Goal: Contribute content: Contribute content

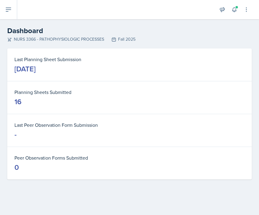
click at [6, 5] on button at bounding box center [8, 9] width 17 height 19
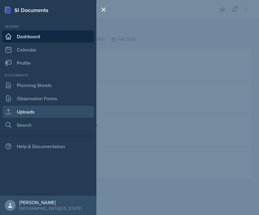
click at [27, 115] on link "Uploads" at bounding box center [48, 112] width 92 height 12
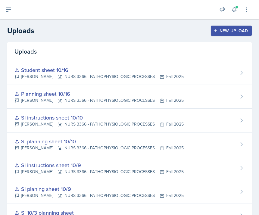
click at [231, 27] on button "New Upload" at bounding box center [231, 31] width 41 height 10
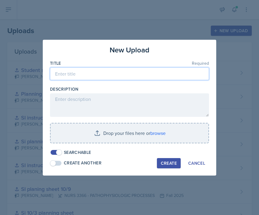
click at [122, 77] on input at bounding box center [129, 74] width 159 height 13
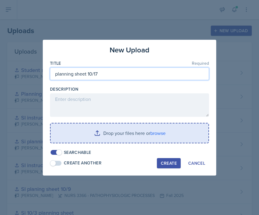
type input "planning sheet 10/17"
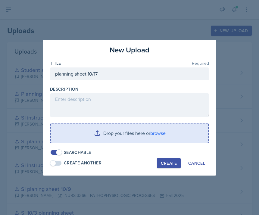
click at [114, 140] on input "file" at bounding box center [130, 133] width 158 height 19
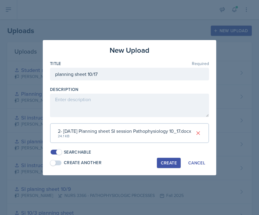
click at [168, 161] on div "Create" at bounding box center [169, 163] width 16 height 5
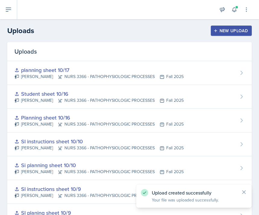
click at [241, 33] on div "New Upload" at bounding box center [231, 30] width 33 height 5
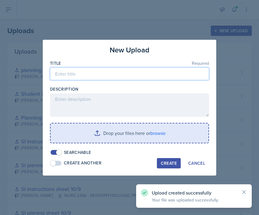
click at [175, 75] on input at bounding box center [129, 74] width 159 height 13
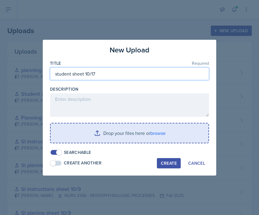
type input "student sheet 10/17"
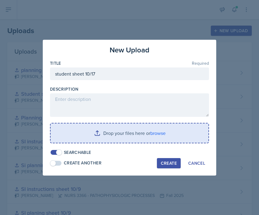
click at [129, 131] on input "file" at bounding box center [130, 133] width 158 height 19
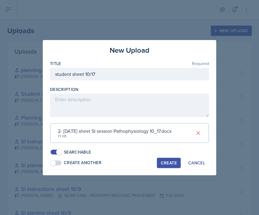
click at [181, 155] on div "New Upload Title Required student sheet 10/17 Description 2- [DATE] sheet SI se…" at bounding box center [130, 107] width 174 height 135
click at [172, 161] on div "Create" at bounding box center [169, 163] width 16 height 5
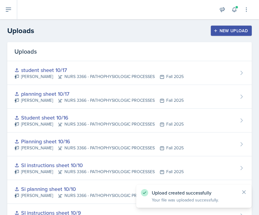
click at [8, 12] on icon at bounding box center [8, 9] width 7 height 7
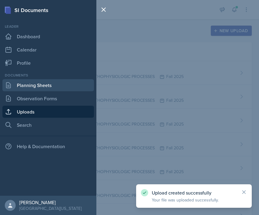
click at [33, 86] on link "Planning Sheets" at bounding box center [48, 85] width 92 height 12
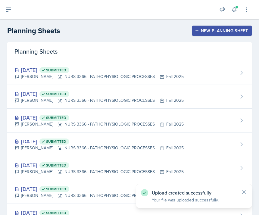
click at [195, 37] on header "Planning Sheets New Planning Sheet" at bounding box center [129, 30] width 259 height 23
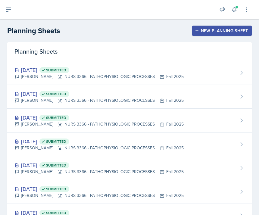
click at [196, 31] on icon "button" at bounding box center [197, 31] width 4 height 4
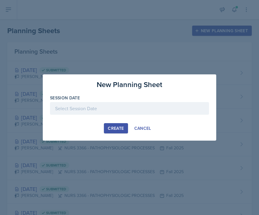
click at [142, 113] on div at bounding box center [129, 108] width 159 height 13
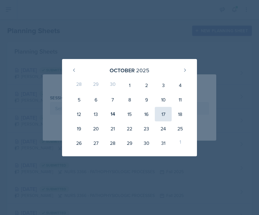
click at [161, 116] on div "17" at bounding box center [163, 114] width 17 height 14
type input "[DATE]"
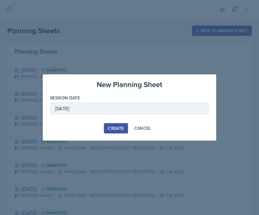
click at [109, 127] on div "Create" at bounding box center [116, 128] width 16 height 5
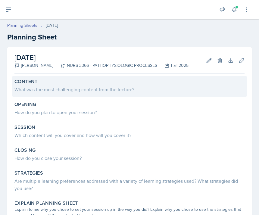
click at [56, 92] on div "What was the most challenging content from the lecture?" at bounding box center [129, 89] width 230 height 7
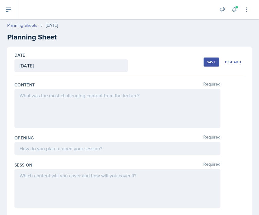
click at [49, 108] on div at bounding box center [117, 108] width 206 height 39
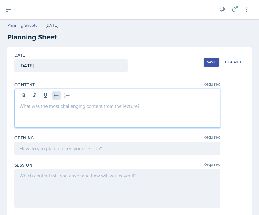
click at [57, 92] on button at bounding box center [56, 95] width 8 height 8
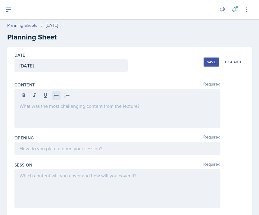
click at [57, 95] on icon at bounding box center [56, 96] width 6 height 6
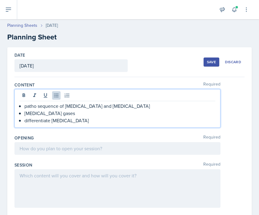
click at [101, 107] on p "patho sequence of [MEDICAL_DATA] and [MEDICAL_DATA]" at bounding box center [119, 105] width 191 height 7
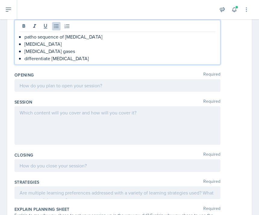
scroll to position [70, 0]
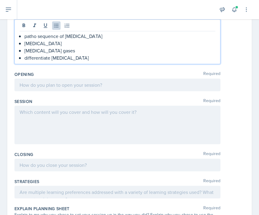
click at [91, 87] on div at bounding box center [117, 85] width 206 height 13
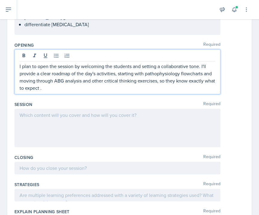
scroll to position [103, 0]
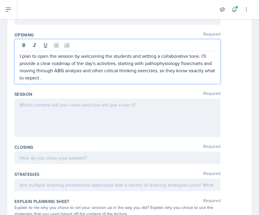
click at [47, 105] on div at bounding box center [117, 118] width 206 height 39
click at [47, 105] on p at bounding box center [118, 104] width 196 height 7
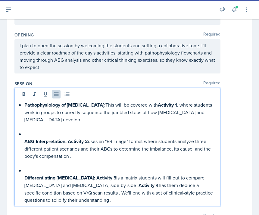
click at [24, 142] on strong "ABG Interpretation:" at bounding box center [45, 141] width 42 height 7
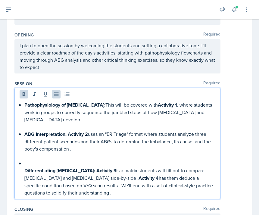
click at [25, 171] on strong "Differentiating [MEDICAL_DATA]:" at bounding box center [59, 170] width 71 height 7
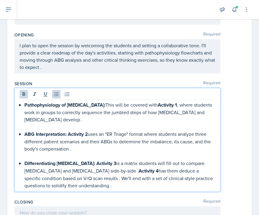
click at [27, 125] on p at bounding box center [119, 126] width 191 height 7
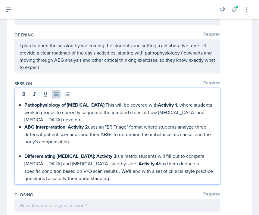
click at [29, 149] on p at bounding box center [119, 148] width 191 height 7
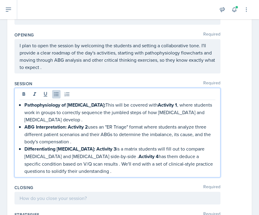
click at [58, 199] on div at bounding box center [117, 198] width 206 height 13
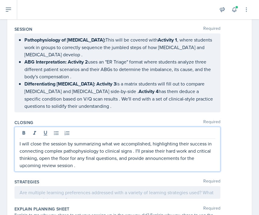
scroll to position [160, 0]
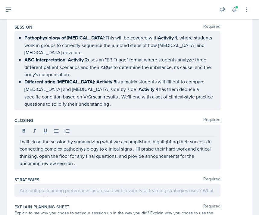
click at [46, 176] on div "Strategies Required" at bounding box center [129, 188] width 230 height 27
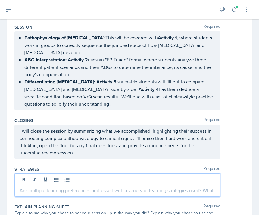
click at [58, 180] on div at bounding box center [117, 185] width 206 height 23
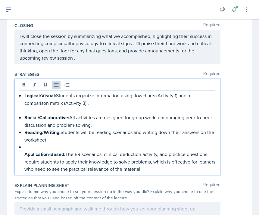
scroll to position [256, 0]
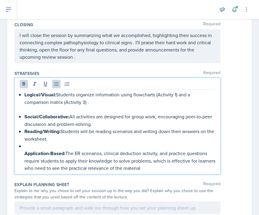
click at [26, 155] on strong "Application-Based:" at bounding box center [44, 153] width 41 height 7
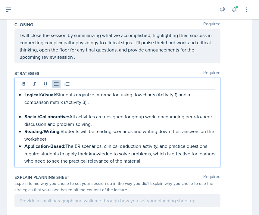
click at [26, 107] on p at bounding box center [119, 109] width 191 height 7
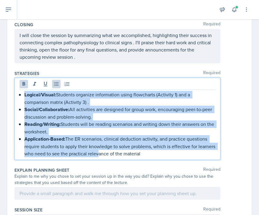
drag, startPoint x: 96, startPoint y: 153, endPoint x: 9, endPoint y: 92, distance: 105.9
click at [9, 92] on div "Date [DATE] [DATE] 28 29 30 1 2 3 4 5 6 7 8 9 10 11 12 13 14 15 16 17 18 19 20 …" at bounding box center [129, 55] width 245 height 526
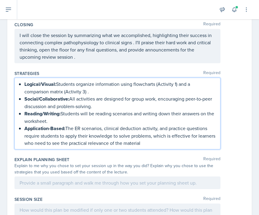
click at [57, 68] on div "Strategies Required Logical/Visual: Students organize information using flowcha…" at bounding box center [129, 111] width 230 height 86
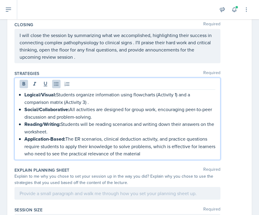
click at [62, 125] on ul "Logical/Visual: Students organize information using flowcharts (Activity 1) and…" at bounding box center [119, 124] width 191 height 66
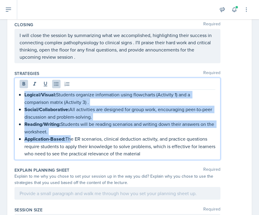
drag, startPoint x: 70, startPoint y: 137, endPoint x: 18, endPoint y: 95, distance: 66.8
click at [18, 95] on div "Logical/Visual: Students organize information using flowcharts (Activity 1) and…" at bounding box center [117, 119] width 206 height 82
click at [23, 86] on icon at bounding box center [24, 84] width 3 height 4
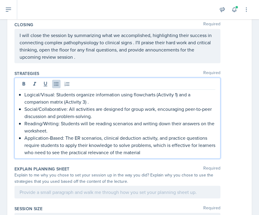
click at [39, 68] on div "Closing Required I will close the session by summarizing what we accomplished, …" at bounding box center [129, 43] width 230 height 49
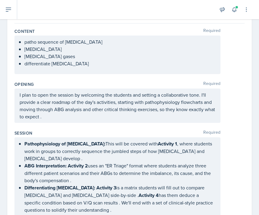
scroll to position [67, 0]
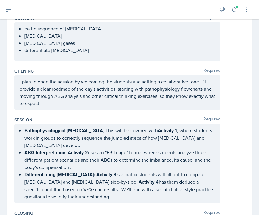
click at [123, 186] on p "Differentiating [MEDICAL_DATA]: Activity 3 is a matrix students will fill out t…" at bounding box center [119, 186] width 191 height 30
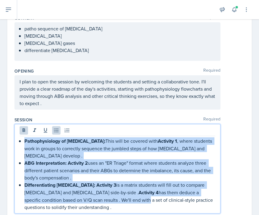
drag, startPoint x: 131, startPoint y: 200, endPoint x: 21, endPoint y: 141, distance: 124.6
click at [21, 141] on div "Pathophysiology of [MEDICAL_DATA]: This will be covered with Activity 1 , where…" at bounding box center [118, 174] width 196 height 74
click at [23, 131] on icon at bounding box center [24, 130] width 3 height 4
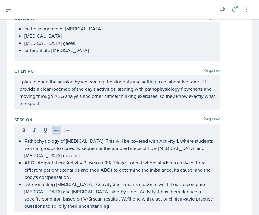
click at [56, 119] on div "Session Required" at bounding box center [129, 120] width 230 height 6
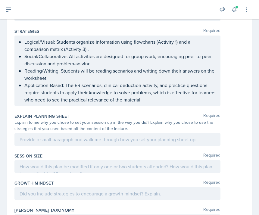
scroll to position [301, 0]
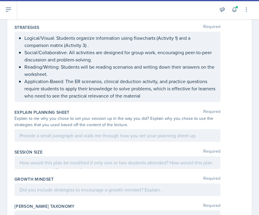
click at [69, 135] on div at bounding box center [117, 135] width 206 height 13
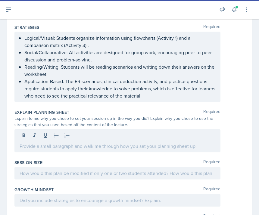
click at [69, 135] on icon at bounding box center [67, 136] width 6 height 6
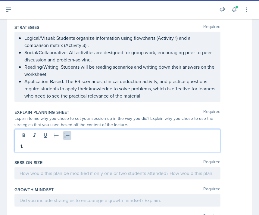
scroll to position [316, 0]
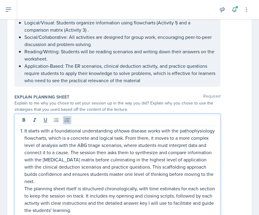
click at [24, 133] on div "It starts with a foundational understanding of how a disease works with the pat…" at bounding box center [118, 170] width 196 height 87
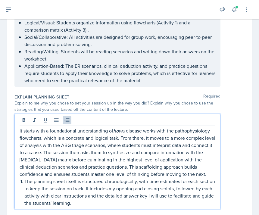
click at [25, 183] on p "The planning sheet itself is structured chronologically, with time estimates fo…" at bounding box center [119, 192] width 191 height 29
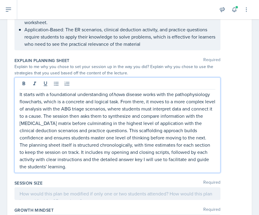
scroll to position [361, 0]
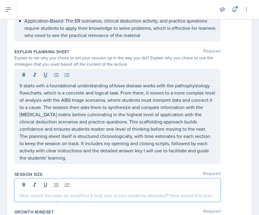
click at [48, 182] on div at bounding box center [117, 190] width 206 height 23
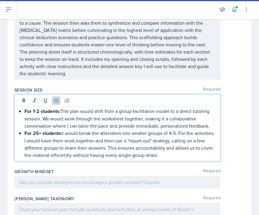
scroll to position [435, 0]
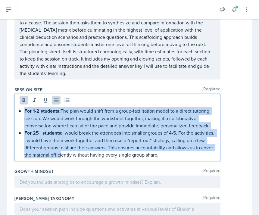
drag, startPoint x: 73, startPoint y: 151, endPoint x: 16, endPoint y: 108, distance: 71.0
click at [16, 108] on div "For 1-2 students: The plan would shift from a group-facilitation model to a dir…" at bounding box center [117, 127] width 206 height 67
click at [25, 102] on icon at bounding box center [24, 100] width 6 height 6
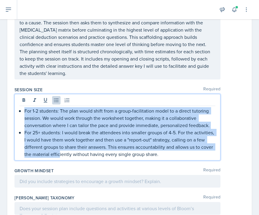
click at [56, 150] on p "For 25+ students: I would break the attendees into smaller groups of 4-5. For t…" at bounding box center [119, 143] width 191 height 29
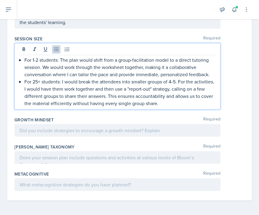
scroll to position [486, 0]
click at [50, 129] on div at bounding box center [117, 130] width 206 height 13
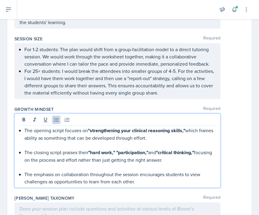
click at [46, 166] on p at bounding box center [119, 167] width 191 height 7
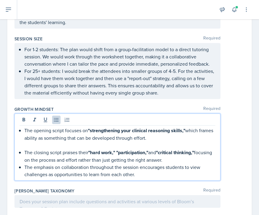
click at [43, 145] on p at bounding box center [119, 145] width 191 height 7
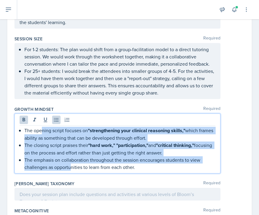
drag, startPoint x: 72, startPoint y: 164, endPoint x: 42, endPoint y: 130, distance: 44.9
click at [42, 130] on ul "The opening script focuses on "strengthening your clinical reasoning skills," w…" at bounding box center [119, 149] width 191 height 44
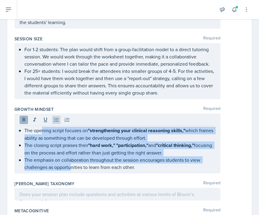
click at [24, 122] on icon at bounding box center [24, 120] width 6 height 6
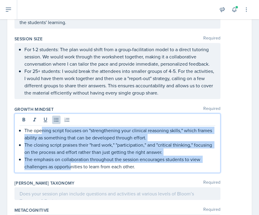
click at [52, 153] on p "The closing script praises their "hard work," "participation," and "critical th…" at bounding box center [119, 148] width 191 height 14
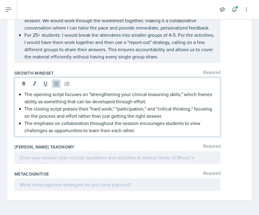
scroll to position [522, 0]
click at [49, 159] on div at bounding box center [117, 157] width 206 height 13
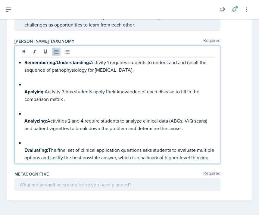
scroll to position [618, 0]
click at [22, 150] on div "Remembering/Understanding: Activity 1 requires students to understand and recal…" at bounding box center [118, 110] width 196 height 102
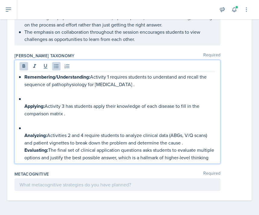
scroll to position [603, 0]
click at [24, 134] on div "Remembering/Understanding: Activity 1 requires students to understand and recal…" at bounding box center [118, 117] width 196 height 88
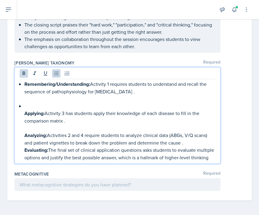
scroll to position [589, 0]
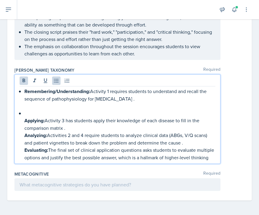
click at [23, 115] on div "Remembering/Understanding: Activity 1 requires students to understand and recal…" at bounding box center [118, 125] width 196 height 74
click at [23, 121] on div "Remembering/Understanding: Activity 1 requires students to understand and recal…" at bounding box center [118, 125] width 196 height 74
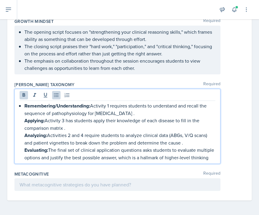
scroll to position [567, 0]
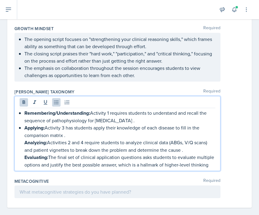
click at [26, 144] on strong "Analyzing:" at bounding box center [35, 142] width 23 height 7
click at [26, 159] on strong "Evaluating:" at bounding box center [36, 157] width 24 height 7
click at [182, 151] on p "Analyzing: Activities 2 and 4 require students to analyze clinical data (ABGs, …" at bounding box center [119, 146] width 191 height 15
click at [74, 136] on p "Applying: Activity 3 has students apply their knowledge of each disease to fill…" at bounding box center [119, 131] width 191 height 15
click at [112, 121] on p "Remembering/Understanding: Activity 1 requires students to understand and recal…" at bounding box center [119, 116] width 191 height 15
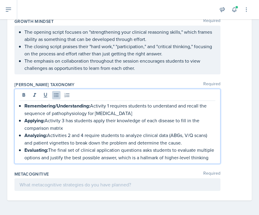
scroll to position [574, 0]
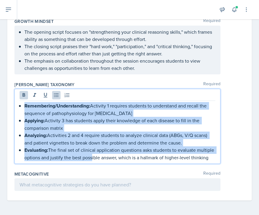
drag, startPoint x: 89, startPoint y: 156, endPoint x: 16, endPoint y: 109, distance: 87.0
click at [16, 109] on div "Remembering/Understanding: Activity 1 requires students to understand and recal…" at bounding box center [117, 126] width 206 height 75
click at [23, 94] on icon at bounding box center [24, 95] width 3 height 4
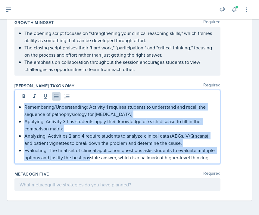
scroll to position [573, 0]
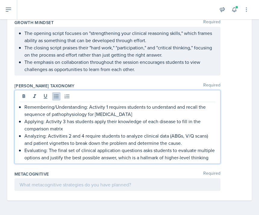
click at [116, 182] on div at bounding box center [117, 184] width 206 height 13
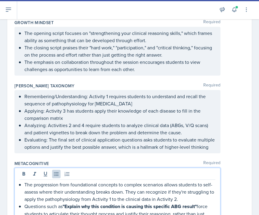
scroll to position [613, 0]
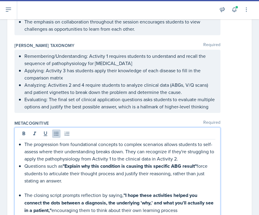
click at [59, 185] on p at bounding box center [119, 187] width 191 height 7
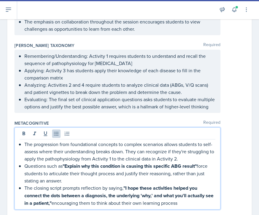
scroll to position [621, 0]
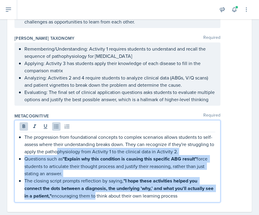
drag, startPoint x: 103, startPoint y: 195, endPoint x: 58, endPoint y: 148, distance: 65.0
click at [58, 148] on ul "The progression from foundational concepts to complex scenarios allows students…" at bounding box center [119, 167] width 191 height 66
click at [24, 127] on icon at bounding box center [24, 126] width 3 height 4
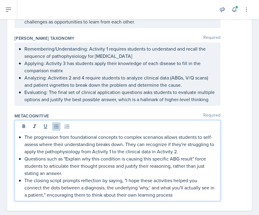
click at [60, 168] on p "Questions such as "Explain why this condition is causing this specific ABG resu…" at bounding box center [119, 166] width 191 height 22
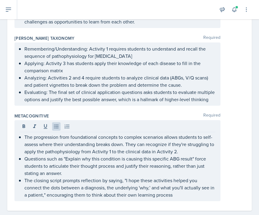
click at [239, 117] on div "Metacognitive Required" at bounding box center [129, 116] width 230 height 6
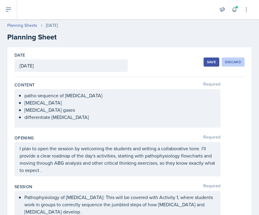
scroll to position [0, 0]
click at [215, 60] on div "Save" at bounding box center [211, 62] width 9 height 5
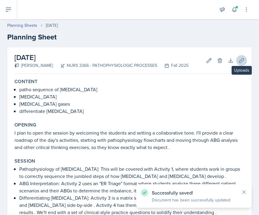
click at [241, 61] on icon at bounding box center [242, 61] width 6 height 6
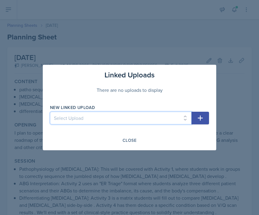
select select "dad94b99-0123-4fa0-ab5c-98ca62ff4a50"
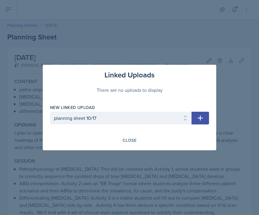
click at [202, 120] on icon "button" at bounding box center [200, 118] width 7 height 7
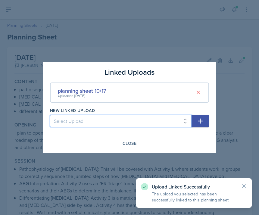
select select "6a6f4cef-3235-4542-ac04-813a9a721eb0"
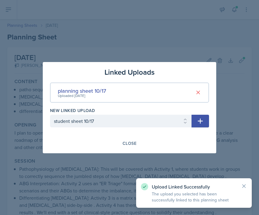
click at [198, 121] on icon "button" at bounding box center [200, 121] width 7 height 7
select select
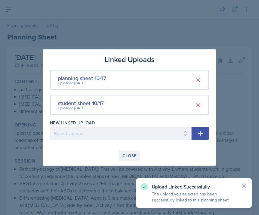
click at [129, 154] on div "Close" at bounding box center [130, 155] width 14 height 5
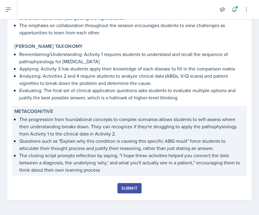
scroll to position [504, 0]
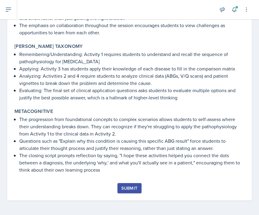
click at [131, 186] on div "Submit" at bounding box center [129, 188] width 16 height 5
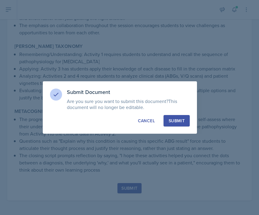
click at [173, 121] on div "Submit" at bounding box center [177, 121] width 16 height 6
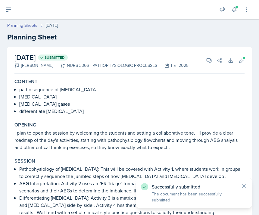
scroll to position [0, 0]
click at [10, 10] on icon at bounding box center [8, 9] width 7 height 7
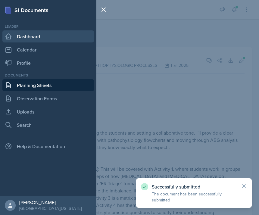
click at [36, 35] on link "Dashboard" at bounding box center [48, 36] width 92 height 12
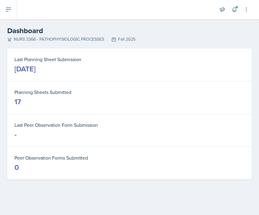
click at [7, 12] on icon at bounding box center [8, 9] width 7 height 7
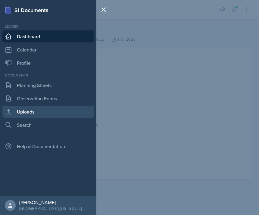
click at [33, 112] on link "Uploads" at bounding box center [48, 112] width 92 height 12
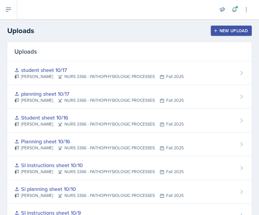
click at [231, 27] on button "New Upload" at bounding box center [231, 31] width 41 height 10
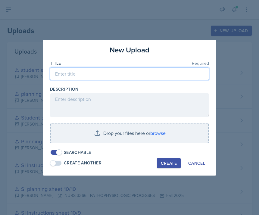
click at [106, 72] on input at bounding box center [129, 74] width 159 height 13
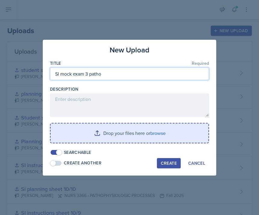
type input "SI mock exam 3 patho"
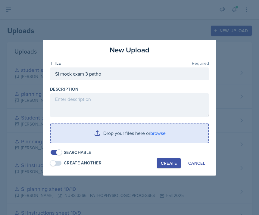
click at [124, 135] on input "file" at bounding box center [130, 133] width 158 height 19
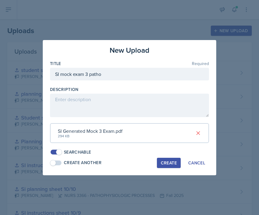
click at [172, 163] on div "Create" at bounding box center [169, 163] width 16 height 5
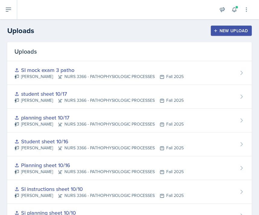
click at [9, 10] on icon at bounding box center [8, 9] width 7 height 7
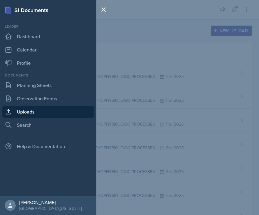
click at [216, 19] on div "SI Documents Leader Dashboard Calendar Profile Documents Planning Sheets Observ…" at bounding box center [129, 107] width 259 height 215
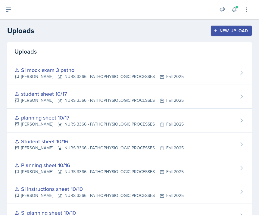
click at [223, 29] on div "New Upload" at bounding box center [231, 30] width 33 height 5
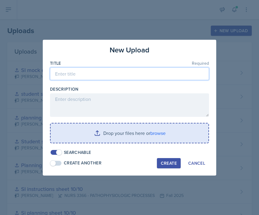
click at [104, 71] on input at bounding box center [129, 74] width 159 height 13
type input "10/17 si mock review explanations"
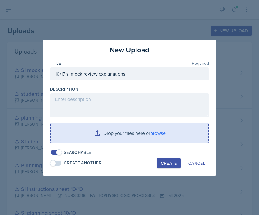
click at [105, 134] on input "file" at bounding box center [130, 133] width 158 height 19
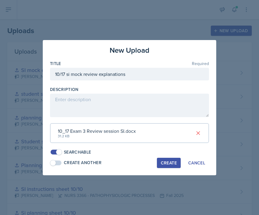
click at [175, 164] on button "Create" at bounding box center [169, 163] width 24 height 10
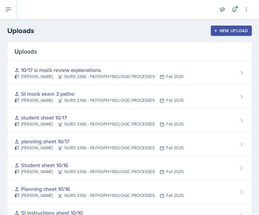
click at [13, 12] on button at bounding box center [8, 9] width 17 height 19
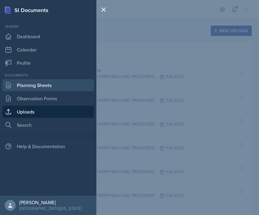
click at [31, 87] on link "Planning Sheets" at bounding box center [48, 85] width 92 height 12
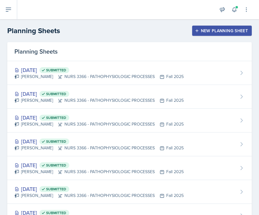
click at [226, 35] on button "New Planning Sheet" at bounding box center [222, 31] width 60 height 10
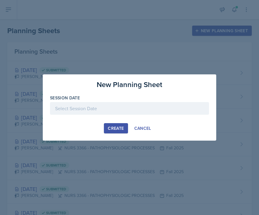
click at [143, 111] on div at bounding box center [129, 108] width 159 height 13
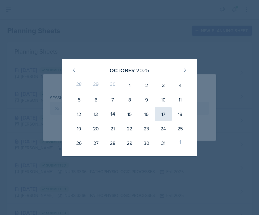
click at [166, 114] on div "17" at bounding box center [163, 114] width 17 height 14
type input "[DATE]"
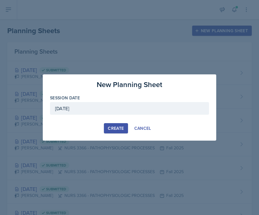
click at [112, 125] on button "Create" at bounding box center [116, 128] width 24 height 10
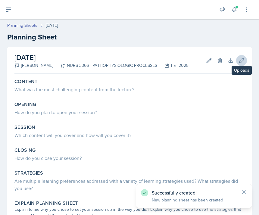
click at [244, 61] on icon at bounding box center [242, 61] width 6 height 6
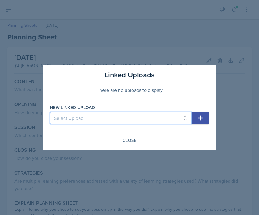
select select "8981a1da-6f95-490d-8a82-2cd65dbde62c"
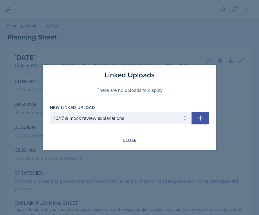
click at [195, 118] on button "button" at bounding box center [200, 118] width 17 height 13
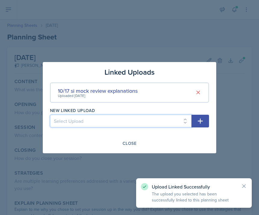
select select "1404242b-cd66-40a2-8282-978ca5804641"
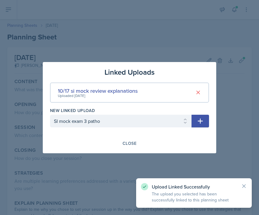
click at [201, 126] on button "button" at bounding box center [200, 121] width 17 height 13
select select
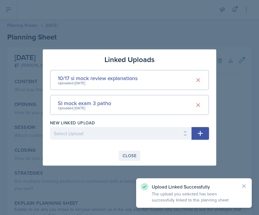
click at [120, 159] on button "Close" at bounding box center [130, 156] width 22 height 10
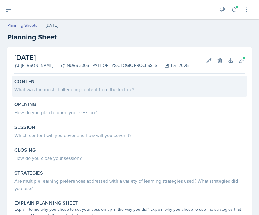
click at [34, 93] on div "Content What was the most challenging content from the lecture?" at bounding box center [129, 86] width 235 height 20
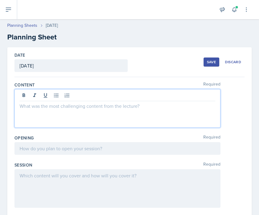
click at [34, 93] on div at bounding box center [117, 108] width 206 height 39
drag, startPoint x: 34, startPoint y: 93, endPoint x: 70, endPoint y: 114, distance: 41.6
click at [70, 114] on div at bounding box center [117, 108] width 206 height 39
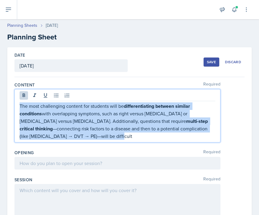
drag, startPoint x: 86, startPoint y: 138, endPoint x: 51, endPoint y: 94, distance: 56.6
click at [51, 93] on div "The most challenging content for students will be differentiating between simil…" at bounding box center [117, 115] width 206 height 53
click at [24, 97] on icon at bounding box center [24, 96] width 6 height 6
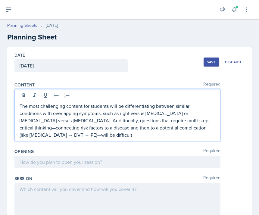
click at [47, 122] on p "The most challenging content for students will be differentiating between simil…" at bounding box center [118, 120] width 196 height 36
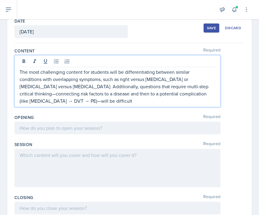
scroll to position [39, 0]
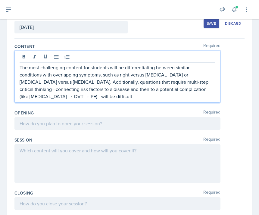
click at [34, 123] on div at bounding box center [117, 123] width 206 height 13
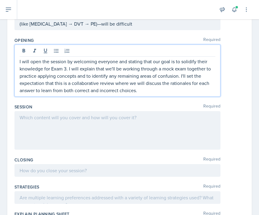
scroll to position [101, 0]
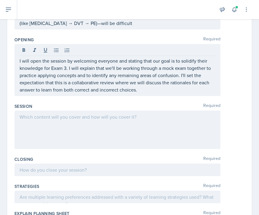
click at [66, 128] on div at bounding box center [117, 130] width 206 height 39
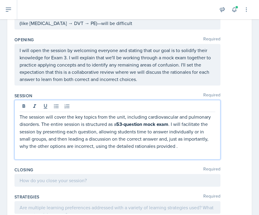
click at [68, 156] on p at bounding box center [118, 153] width 196 height 7
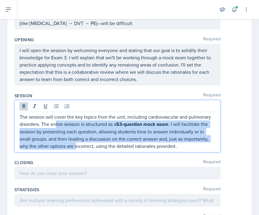
drag, startPoint x: 75, startPoint y: 144, endPoint x: 57, endPoint y: 123, distance: 28.0
click at [57, 123] on p "The session will cover the key topics from the unit, including cardiovascular a…" at bounding box center [118, 131] width 196 height 36
click at [22, 103] on icon at bounding box center [24, 106] width 6 height 6
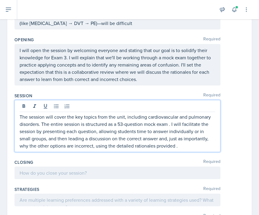
click at [41, 146] on p "The session will cover the key topics from the unit, including cardiovascular a…" at bounding box center [118, 131] width 196 height 36
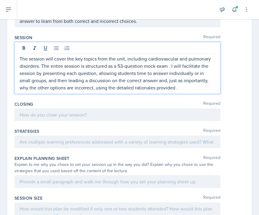
scroll to position [162, 0]
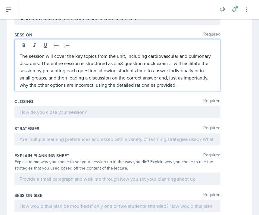
click at [58, 113] on div at bounding box center [117, 112] width 206 height 13
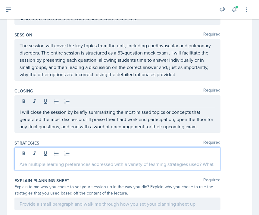
click at [33, 156] on div at bounding box center [117, 158] width 206 height 23
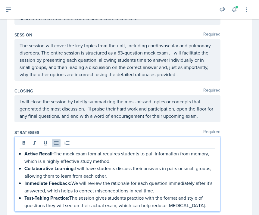
scroll to position [191, 0]
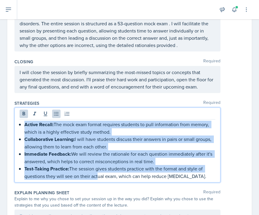
drag, startPoint x: 95, startPoint y: 174, endPoint x: 12, endPoint y: 124, distance: 96.8
click at [12, 124] on div "Date [DATE] [DATE] 28 29 30 1 2 3 4 5 6 7 8 9 10 11 12 13 14 15 16 17 18 19 20 …" at bounding box center [129, 98] width 245 height 485
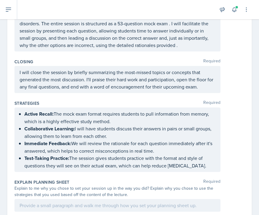
click at [59, 104] on div "Strategies Required" at bounding box center [129, 103] width 230 height 6
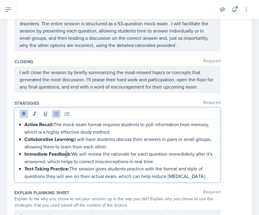
drag, startPoint x: 67, startPoint y: 156, endPoint x: 64, endPoint y: 154, distance: 4.1
click at [64, 154] on ul "Active Recall: The mock exam format requires students to pull information from …" at bounding box center [119, 150] width 191 height 59
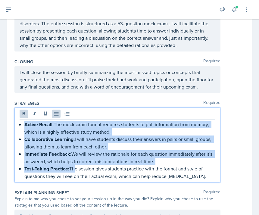
drag, startPoint x: 73, startPoint y: 172, endPoint x: 17, endPoint y: 126, distance: 72.6
click at [17, 126] on div "Active Recall: The mock exam format requires students to pull information from …" at bounding box center [117, 145] width 206 height 75
click at [22, 115] on icon at bounding box center [24, 114] width 6 height 6
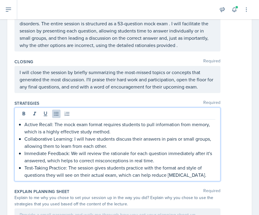
click at [49, 162] on p "Immediate Feedback: We will review the rationale for each question immediately …" at bounding box center [119, 157] width 191 height 14
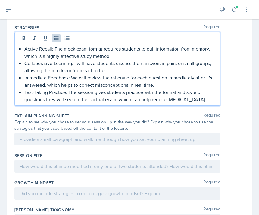
scroll to position [268, 0]
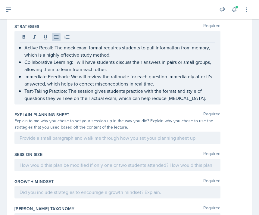
click at [34, 121] on div "Explain to me why you chose to set your session up in the way you did? Explain …" at bounding box center [117, 124] width 206 height 13
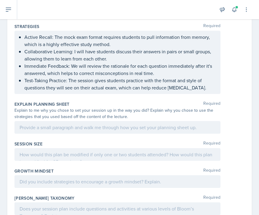
click at [89, 127] on div at bounding box center [117, 127] width 206 height 13
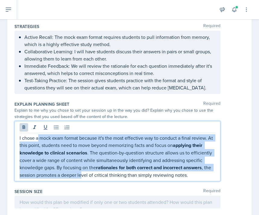
drag, startPoint x: 82, startPoint y: 174, endPoint x: 39, endPoint y: 137, distance: 57.1
click at [39, 137] on p "I chose a mock exam format because it's the most effective way to conduct a fin…" at bounding box center [118, 156] width 196 height 44
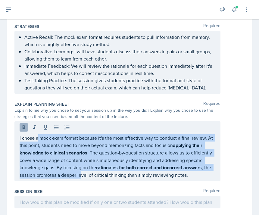
click at [21, 125] on icon at bounding box center [24, 127] width 6 height 6
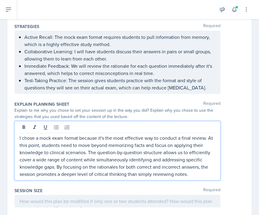
click at [65, 118] on div "Explain to me why you chose to set your session up in the way you did? Explain …" at bounding box center [117, 113] width 206 height 13
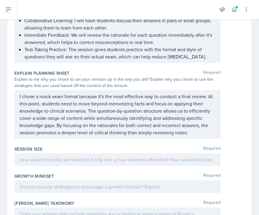
scroll to position [302, 0]
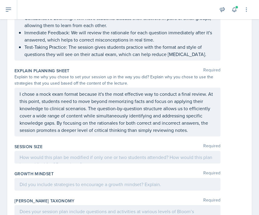
click at [46, 153] on div at bounding box center [117, 157] width 206 height 13
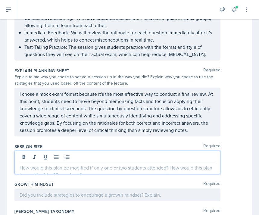
paste div
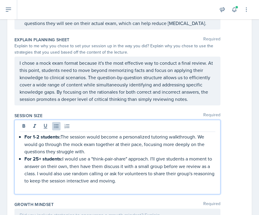
scroll to position [334, 0]
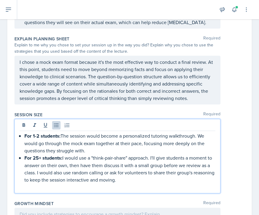
click at [51, 181] on p "For 25+ students: I would use a "think-pair-share" approach. I'll give students…" at bounding box center [119, 168] width 191 height 29
click at [45, 189] on p at bounding box center [118, 187] width 196 height 7
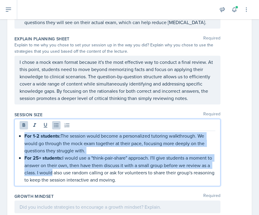
drag, startPoint x: 49, startPoint y: 174, endPoint x: 25, endPoint y: 132, distance: 48.1
click at [25, 132] on div "For 1-2 students: The session would become a personalized tutoring walkthrough.…" at bounding box center [117, 152] width 206 height 67
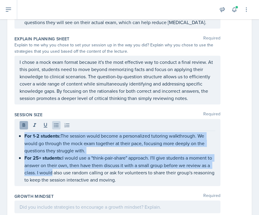
click at [24, 127] on icon at bounding box center [24, 125] width 6 height 6
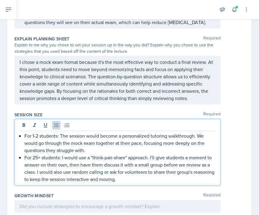
click at [44, 155] on p "For 25+ students: I would use a "think-pair-share" approach. I'll give students…" at bounding box center [119, 168] width 191 height 29
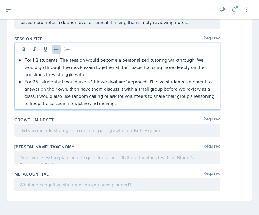
scroll to position [410, 0]
click at [65, 132] on div at bounding box center [117, 130] width 206 height 13
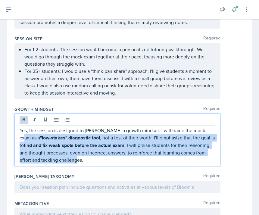
drag, startPoint x: 64, startPoint y: 162, endPoint x: 19, endPoint y: 136, distance: 51.4
click at [19, 136] on div "Yes, the session is designed to [PERSON_NAME] a growth mindset. I will frame th…" at bounding box center [117, 140] width 206 height 53
click at [24, 120] on icon at bounding box center [24, 120] width 3 height 4
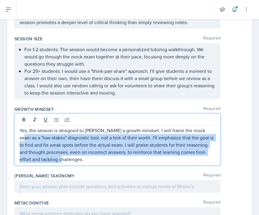
click at [42, 148] on p "Yes, the session is designed to [PERSON_NAME] a growth mindset. I will frame th…" at bounding box center [118, 145] width 196 height 36
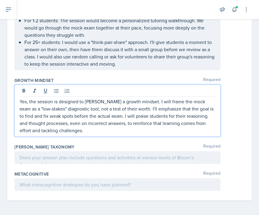
scroll to position [439, 0]
click at [67, 154] on div at bounding box center [117, 157] width 206 height 13
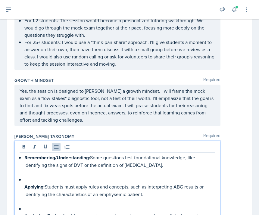
scroll to position [459, 0]
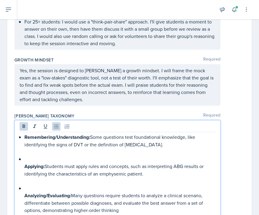
click at [23, 195] on div "Remembering/Understanding: Some questions test foundational knowledge, like ide…" at bounding box center [118, 174] width 196 height 80
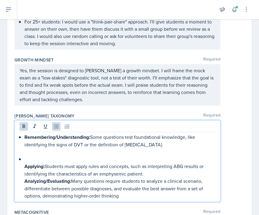
click at [23, 168] on div "Remembering/Understanding: Some questions test foundational knowledge, like ide…" at bounding box center [118, 167] width 196 height 66
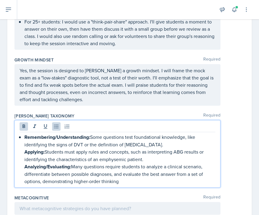
click at [23, 138] on div "Remembering/Understanding: Some questions test foundational knowledge, like ide…" at bounding box center [118, 160] width 196 height 52
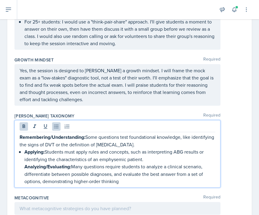
click at [26, 151] on strong "Applying:" at bounding box center [34, 152] width 20 height 7
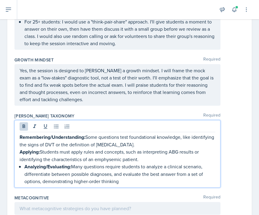
click at [25, 170] on strong "Analyzing/Evaluating:" at bounding box center [47, 166] width 47 height 7
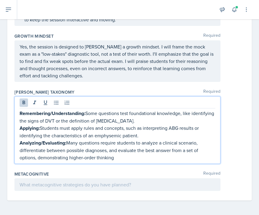
scroll to position [483, 0]
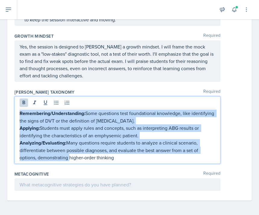
drag, startPoint x: 67, startPoint y: 157, endPoint x: 15, endPoint y: 108, distance: 71.8
click at [15, 108] on div "Remembering/Understanding: Some questions test foundational knowledge, like ide…" at bounding box center [117, 130] width 206 height 68
click at [25, 104] on icon at bounding box center [24, 103] width 6 height 6
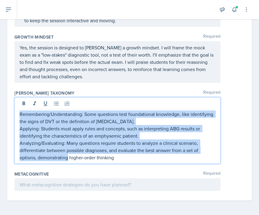
scroll to position [482, 0]
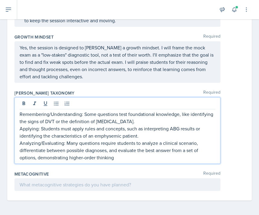
click at [32, 135] on p "Applying: Students must apply rules and concepts, such as interpreting ABG resu…" at bounding box center [118, 132] width 196 height 14
click at [20, 130] on p "Applying: Students must apply rules and concepts, such as interpreting ABG resu…" at bounding box center [118, 132] width 196 height 14
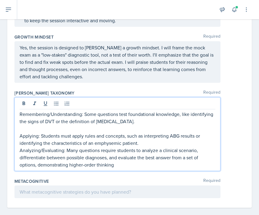
click at [20, 151] on p "Analyzing/Evaluating: Many questions require students to analyze a clinical sce…" at bounding box center [118, 158] width 196 height 22
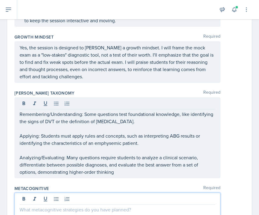
click at [62, 198] on div at bounding box center [117, 204] width 206 height 23
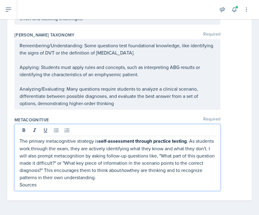
scroll to position [540, 0]
drag, startPoint x: 62, startPoint y: 185, endPoint x: 0, endPoint y: 182, distance: 62.1
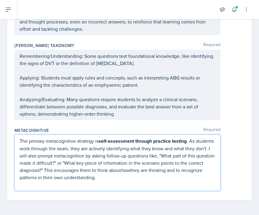
scroll to position [522, 0]
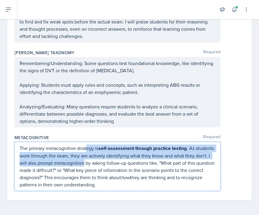
drag, startPoint x: 99, startPoint y: 161, endPoint x: 87, endPoint y: 148, distance: 18.3
click at [87, 148] on p "The primary metacognitive strategy is self-assessment through practice testing …" at bounding box center [118, 167] width 196 height 44
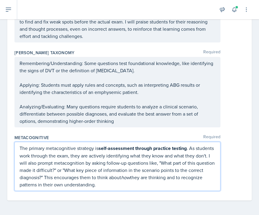
click at [93, 131] on div "[PERSON_NAME] Taxonomy Required Remembering/Understanding: Some questions test …" at bounding box center [129, 89] width 230 height 85
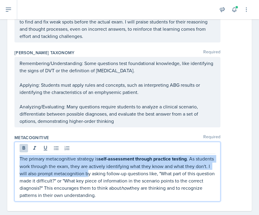
drag, startPoint x: 104, startPoint y: 175, endPoint x: 97, endPoint y: 152, distance: 23.4
click at [97, 152] on div "The primary metacognitive strategy is self-assessment through practice testing …" at bounding box center [117, 172] width 206 height 60
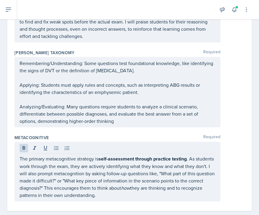
click at [19, 147] on div "The primary metacognitive strategy is self-assessment through practice testing …" at bounding box center [117, 172] width 206 height 60
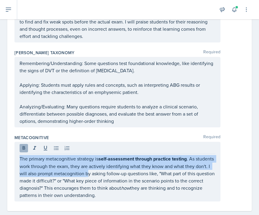
click at [25, 147] on icon at bounding box center [24, 148] width 6 height 6
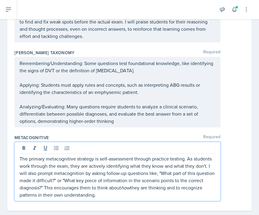
click at [44, 175] on p "The primary metacognitive strategy is self-assessment through practice testing.…" at bounding box center [118, 176] width 196 height 43
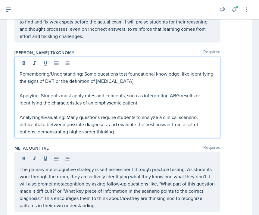
click at [65, 122] on p "Analyzing/Evaluating: Many questions require students to analyze a clinical sce…" at bounding box center [118, 125] width 196 height 22
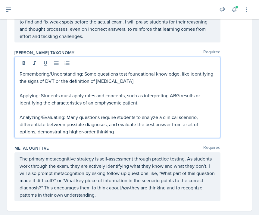
click at [227, 124] on div "Remembering/Understanding: Some questions test foundational knowledge, like ide…" at bounding box center [129, 97] width 230 height 81
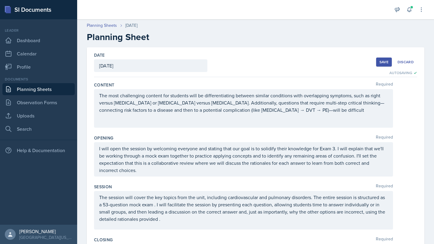
scroll to position [0, 0]
click at [259, 64] on div "Save" at bounding box center [383, 62] width 9 height 5
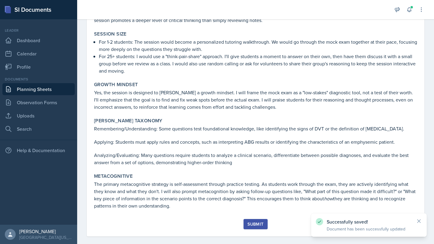
scroll to position [292, 0]
click at [252, 215] on div "Submit" at bounding box center [255, 224] width 16 height 5
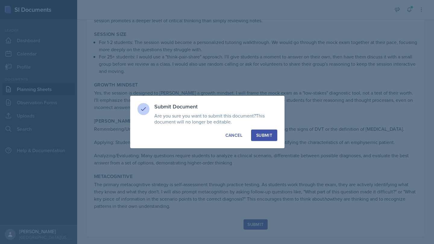
click at [259, 137] on div "Submit" at bounding box center [264, 135] width 16 height 6
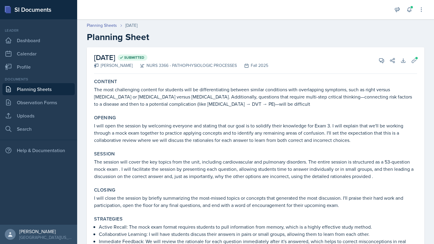
scroll to position [6, 0]
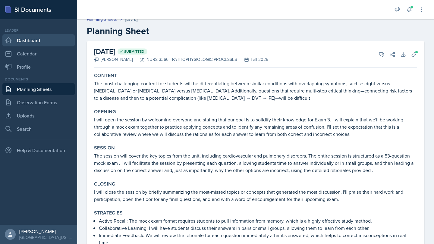
click at [28, 38] on link "Dashboard" at bounding box center [38, 40] width 72 height 12
